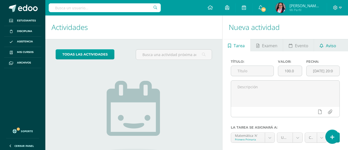
click at [330, 45] on span "Aviso" at bounding box center [331, 45] width 10 height 12
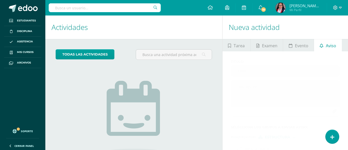
scroll to position [48, 0]
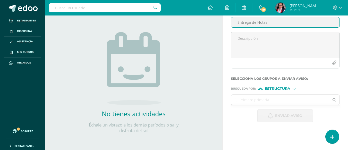
click at [260, 22] on input "Entrega de Notas" at bounding box center [285, 22] width 108 height 10
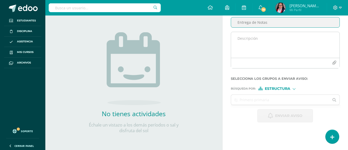
type input "Entrega de Notas"
click at [247, 36] on textarea at bounding box center [285, 45] width 108 height 26
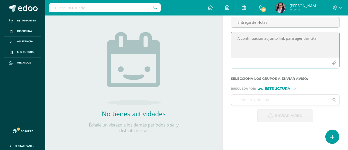
paste textarea "[URL][DOMAIN_NAME]"
type textarea "A continuación adjunto link para agendar cita. [URL][DOMAIN_NAME]"
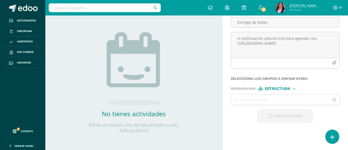
click at [269, 88] on span "Estructura" at bounding box center [278, 88] width 26 height 3
click at [235, 100] on input "text" at bounding box center [280, 100] width 98 height 10
type input "Primero A"
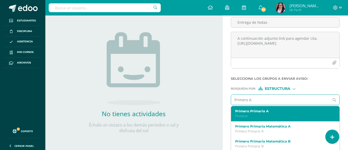
click at [251, 114] on p "Primaria" at bounding box center [283, 116] width 96 height 4
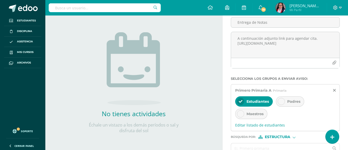
click at [280, 100] on icon at bounding box center [282, 101] width 4 height 4
click at [240, 100] on icon at bounding box center [241, 101] width 4 height 4
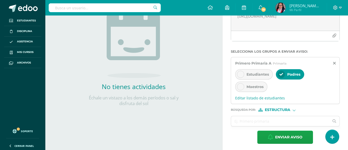
scroll to position [78, 0]
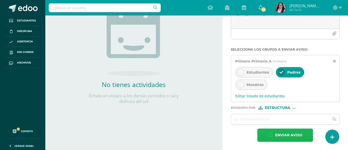
click at [283, 133] on span "Enviar aviso" at bounding box center [288, 135] width 27 height 13
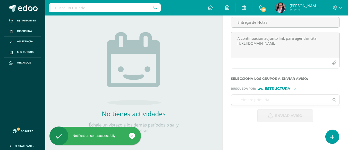
scroll to position [48, 0]
